Goal: Task Accomplishment & Management: Manage account settings

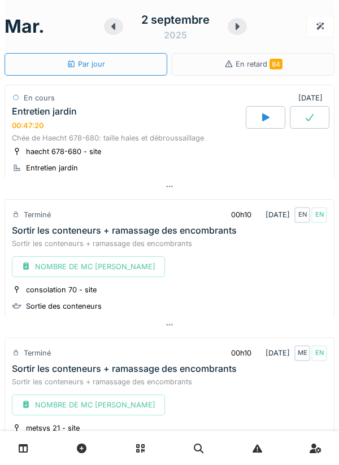
scroll to position [40, 0]
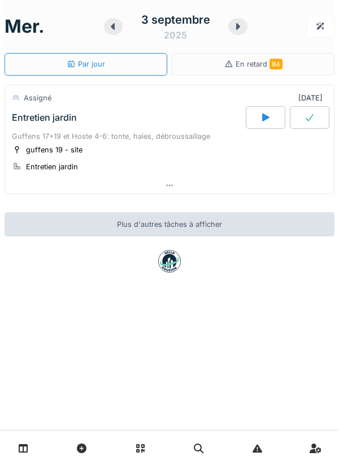
click at [35, 438] on link at bounding box center [23, 448] width 29 height 27
click at [28, 443] on link at bounding box center [23, 448] width 29 height 27
